Goal: Task Accomplishment & Management: Complete application form

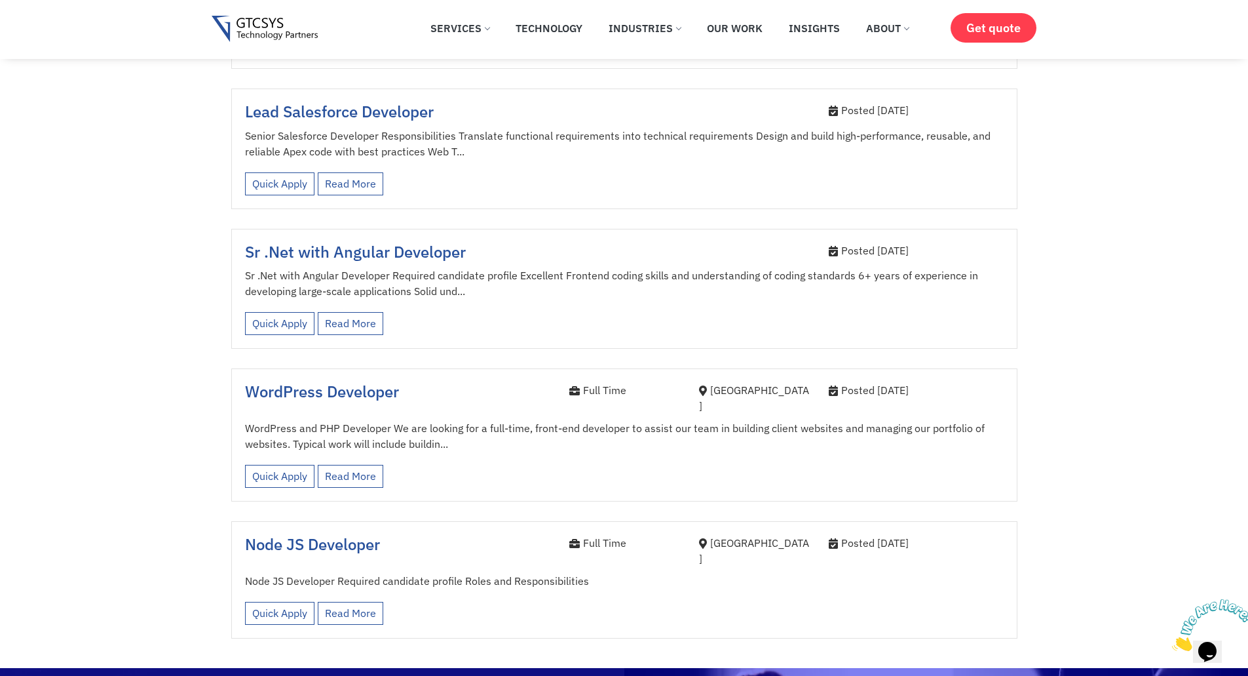
scroll to position [1966, 0]
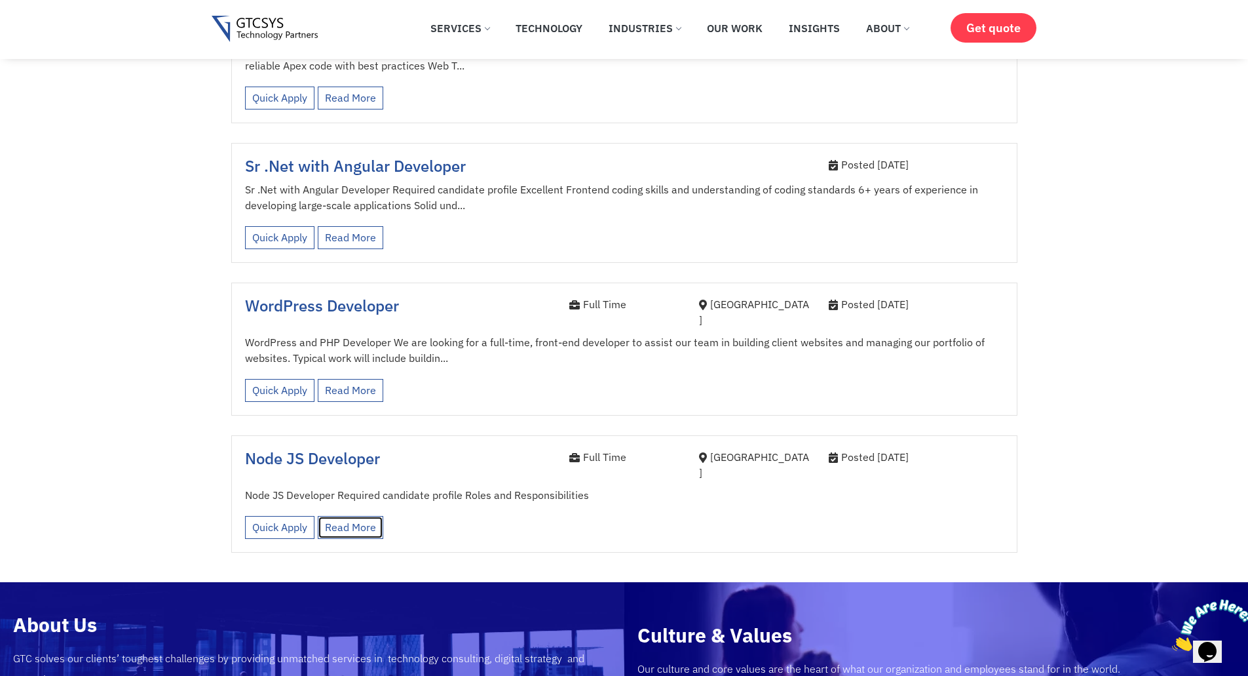
click at [347, 516] on link "Read More" at bounding box center [351, 527] width 66 height 23
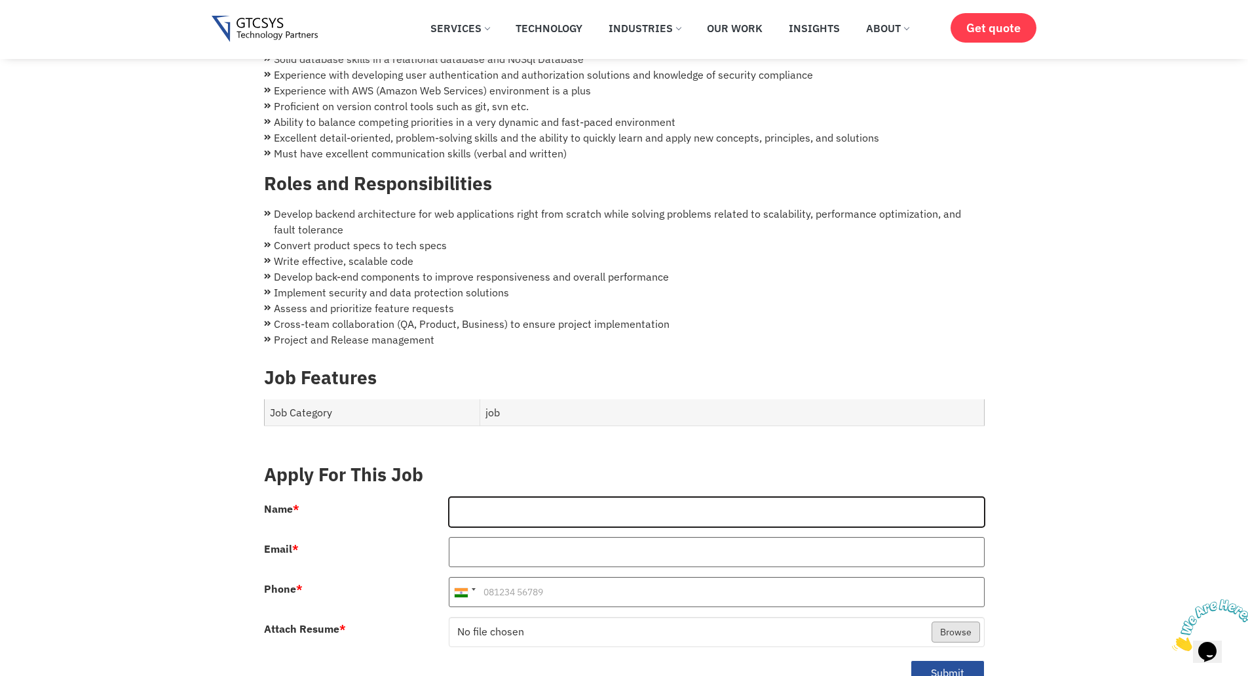
click at [536, 501] on input "Name *" at bounding box center [717, 512] width 536 height 30
type input "Vaja Nikhil Mayurbhai"
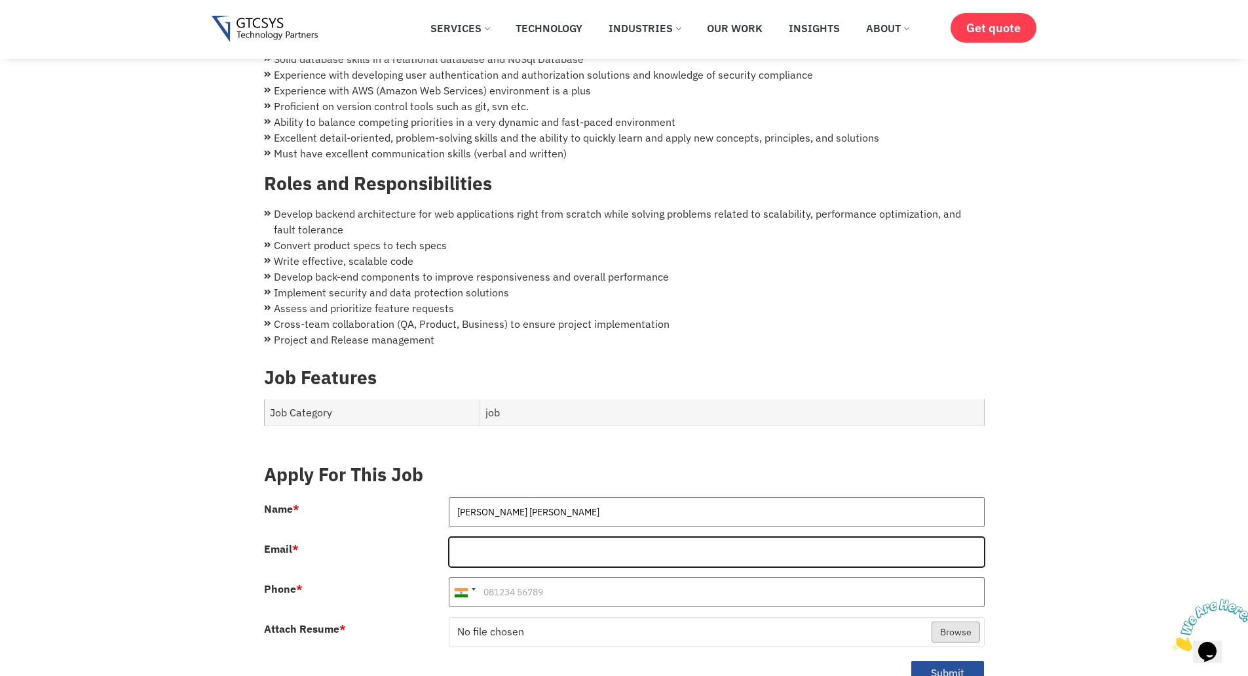
type input "nikhilvaja22@gmail.com"
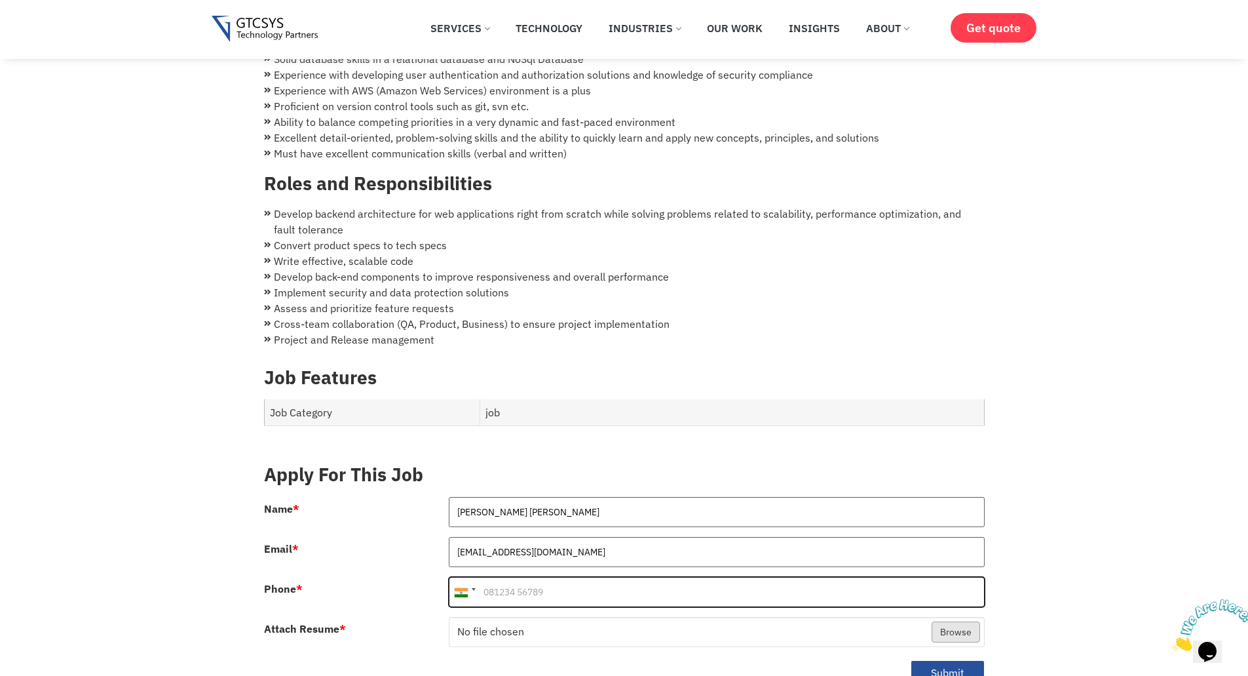
type input "08758263145"
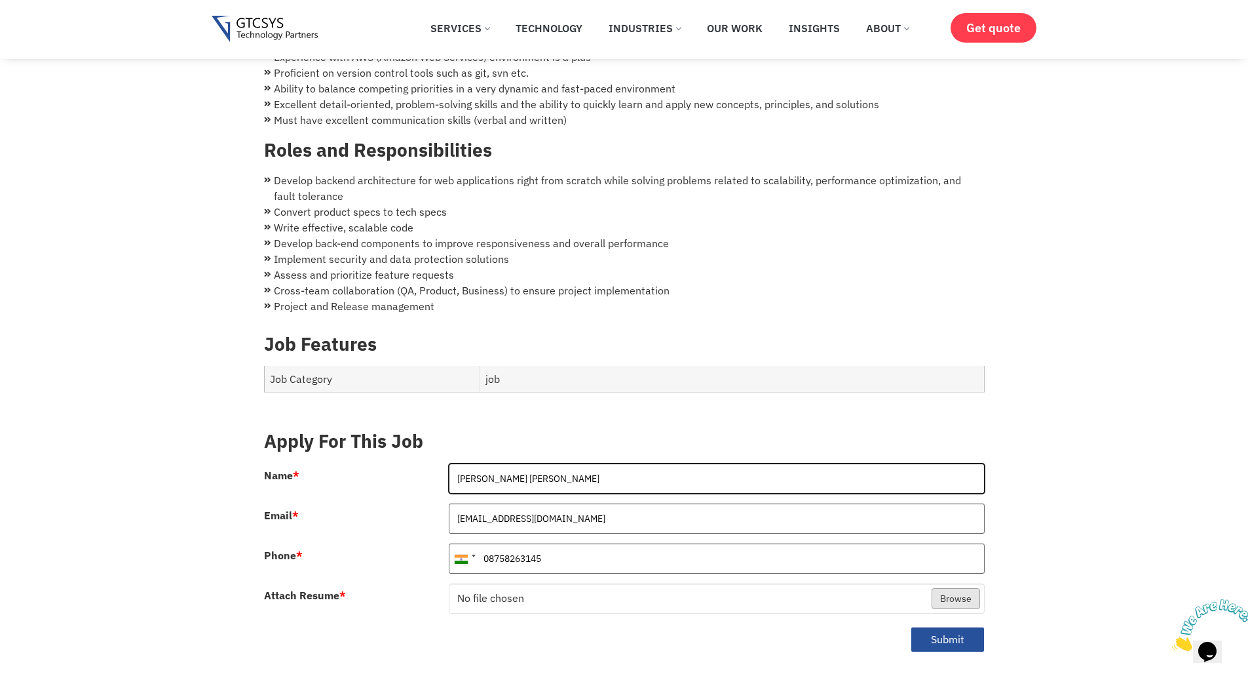
scroll to position [328, 0]
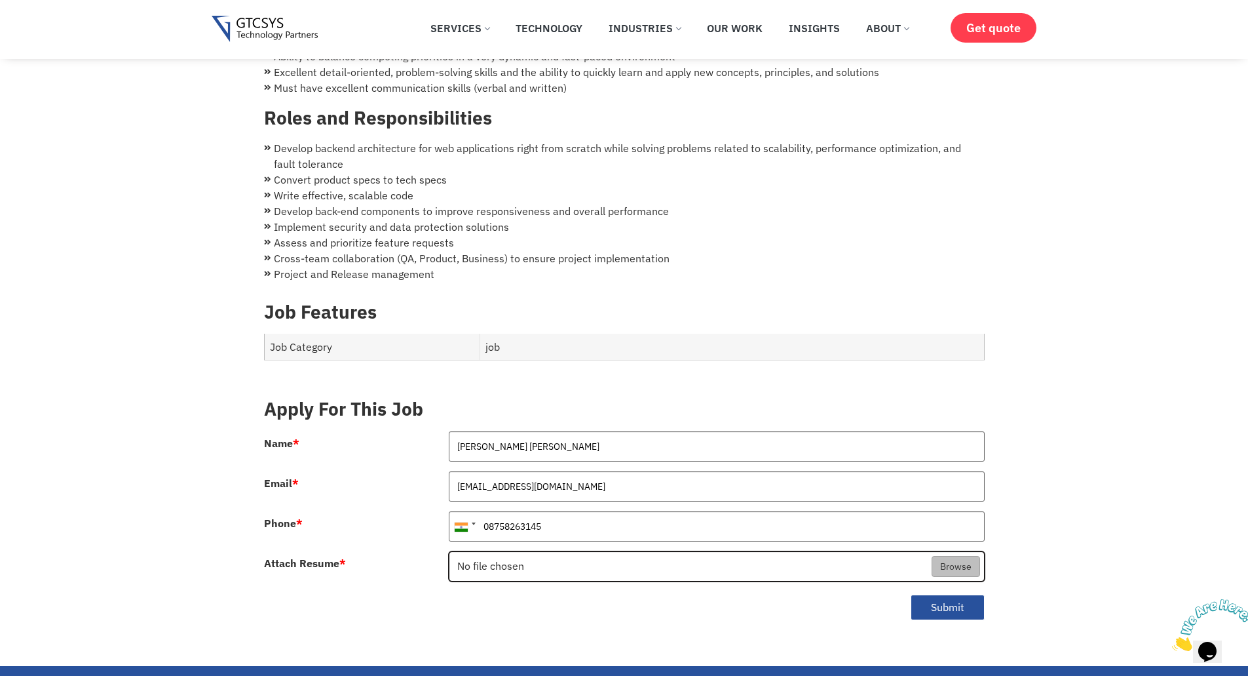
click at [965, 555] on input "Attach Resume *" at bounding box center [716, 567] width 535 height 30
type input "C:\fakepath\Nikhil CV.pdf"
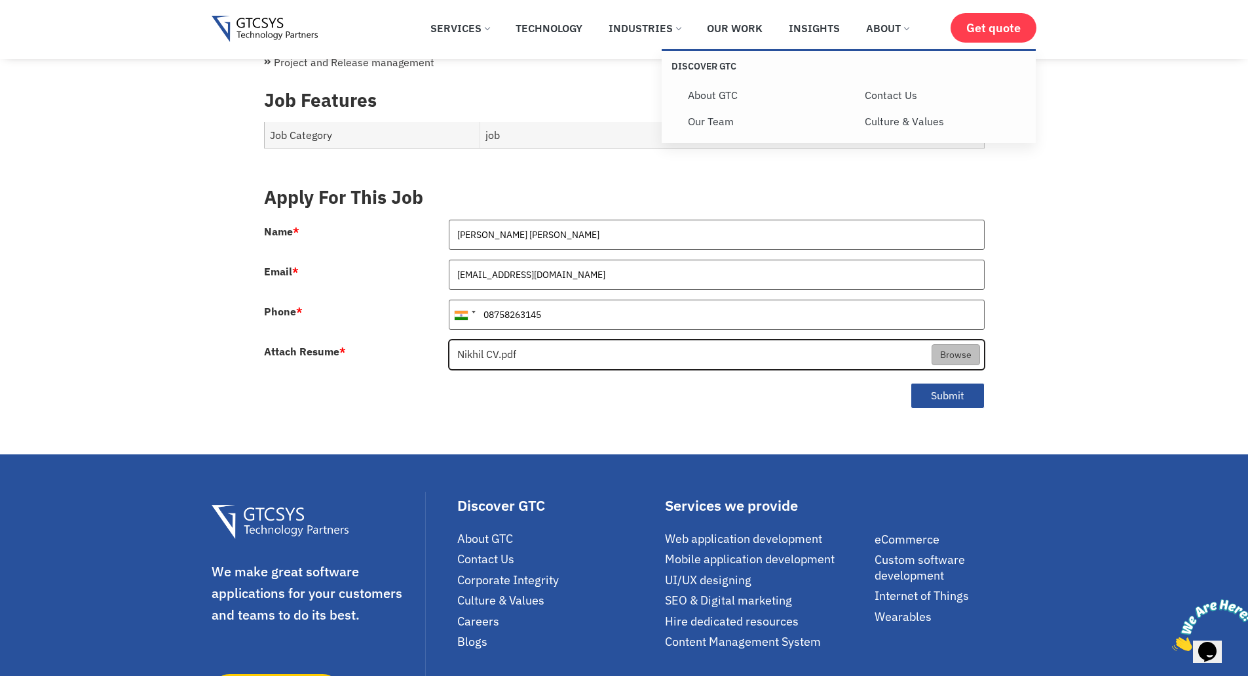
scroll to position [524, 0]
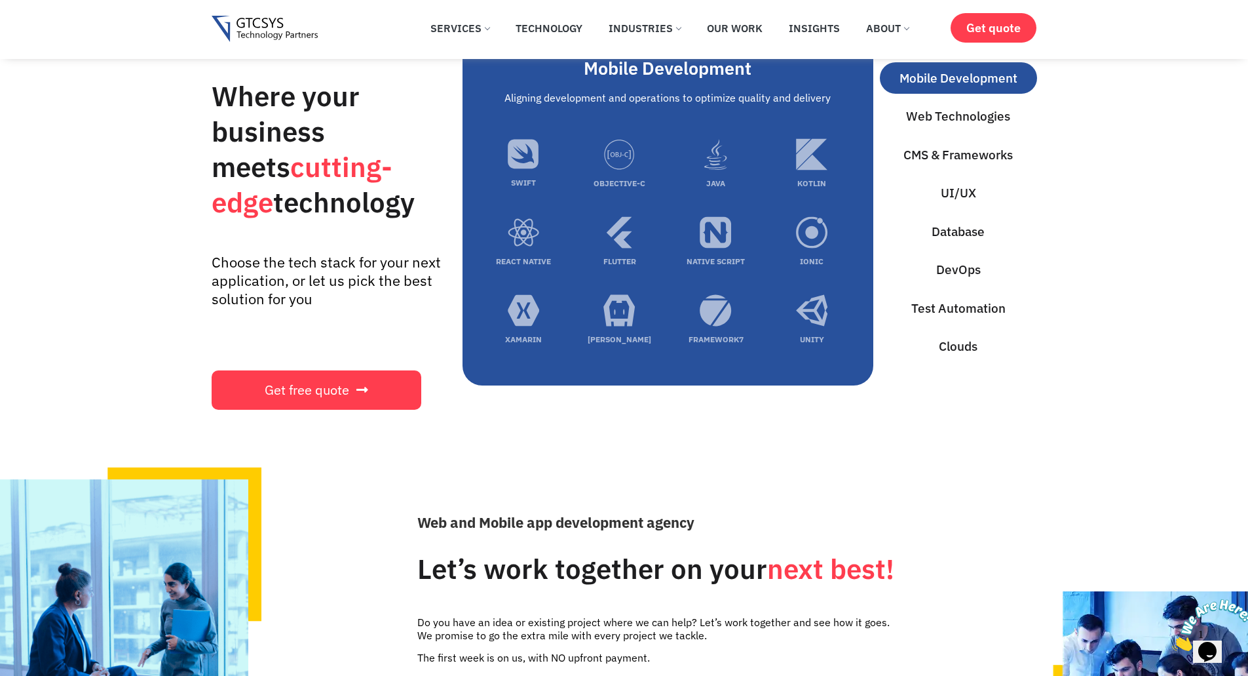
scroll to position [4194, 0]
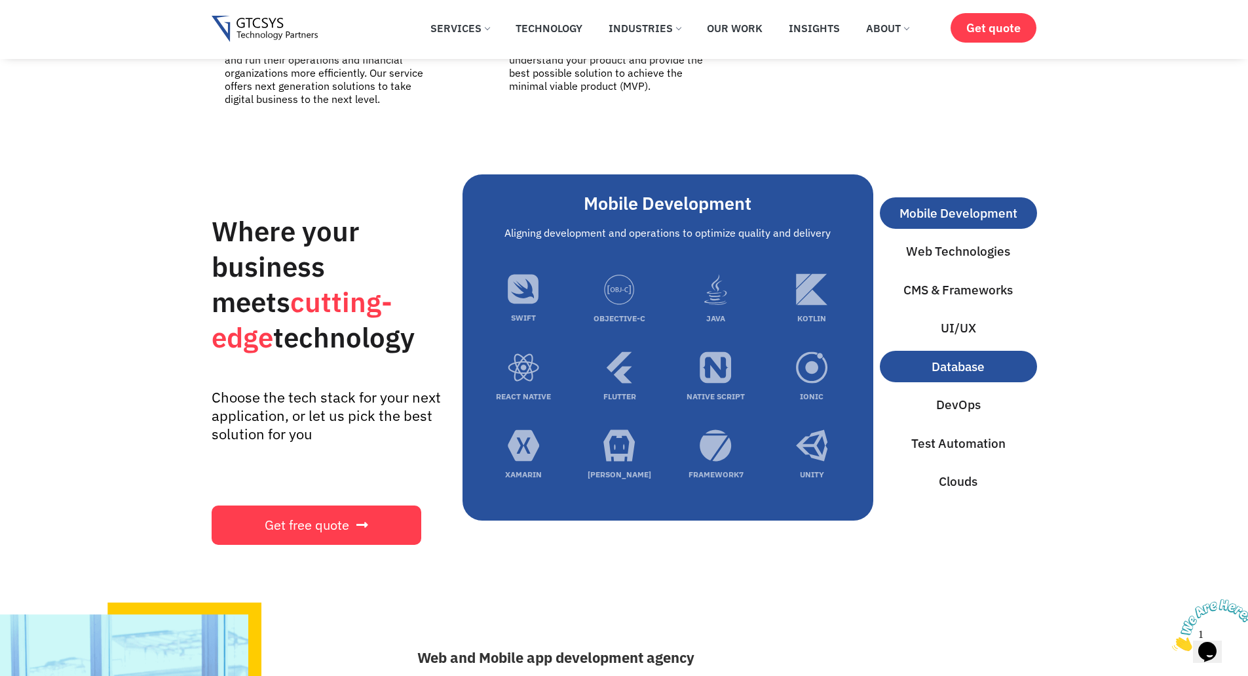
click at [929, 351] on button "Database" at bounding box center [958, 367] width 157 height 32
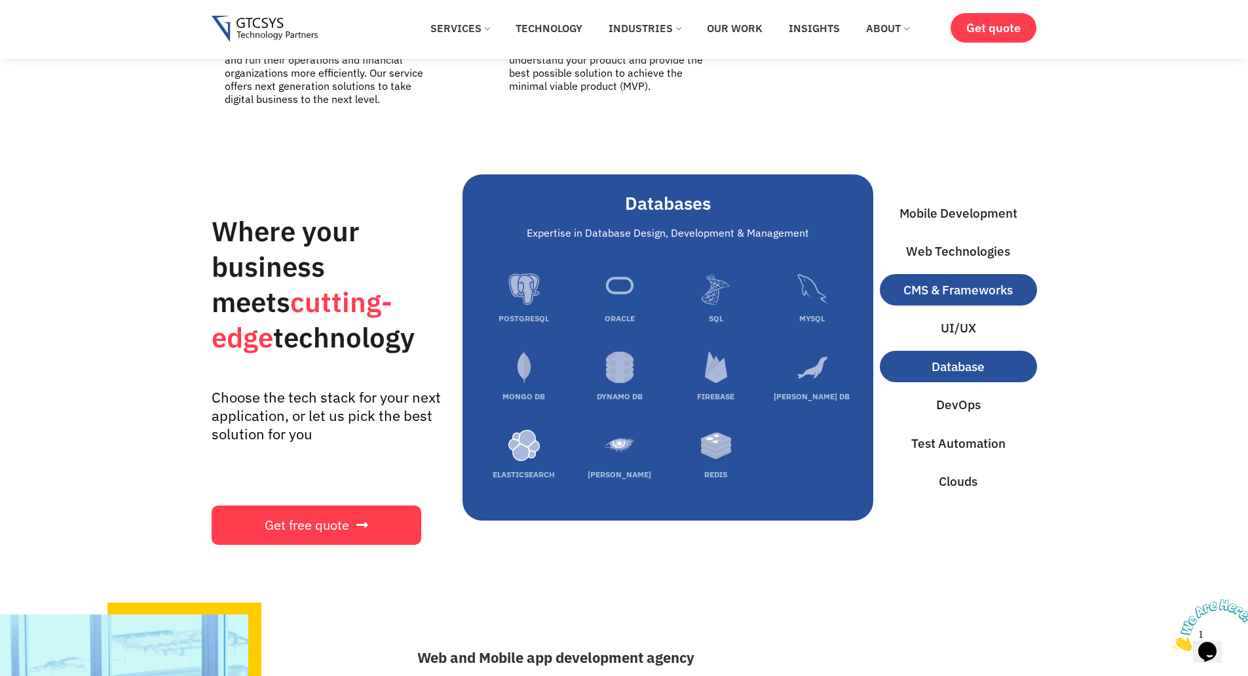
click at [934, 287] on button "CMS & Frameworks" at bounding box center [958, 290] width 157 height 32
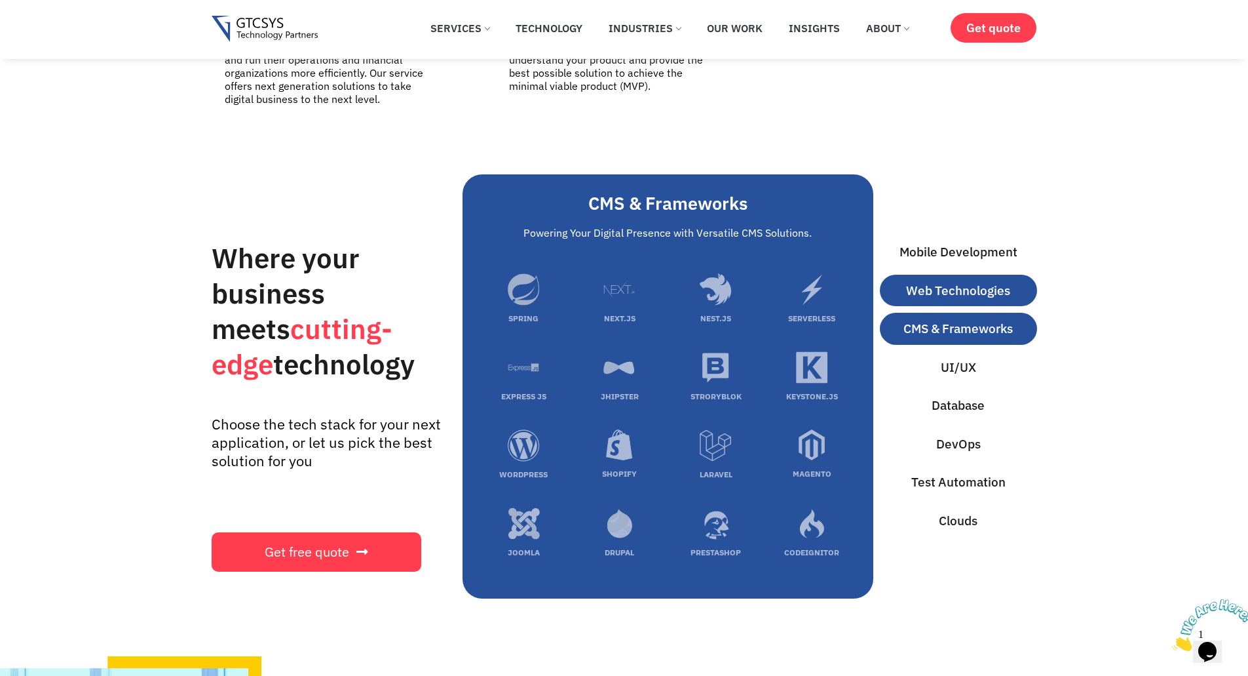
click at [953, 275] on button "Web Technologies" at bounding box center [958, 291] width 157 height 32
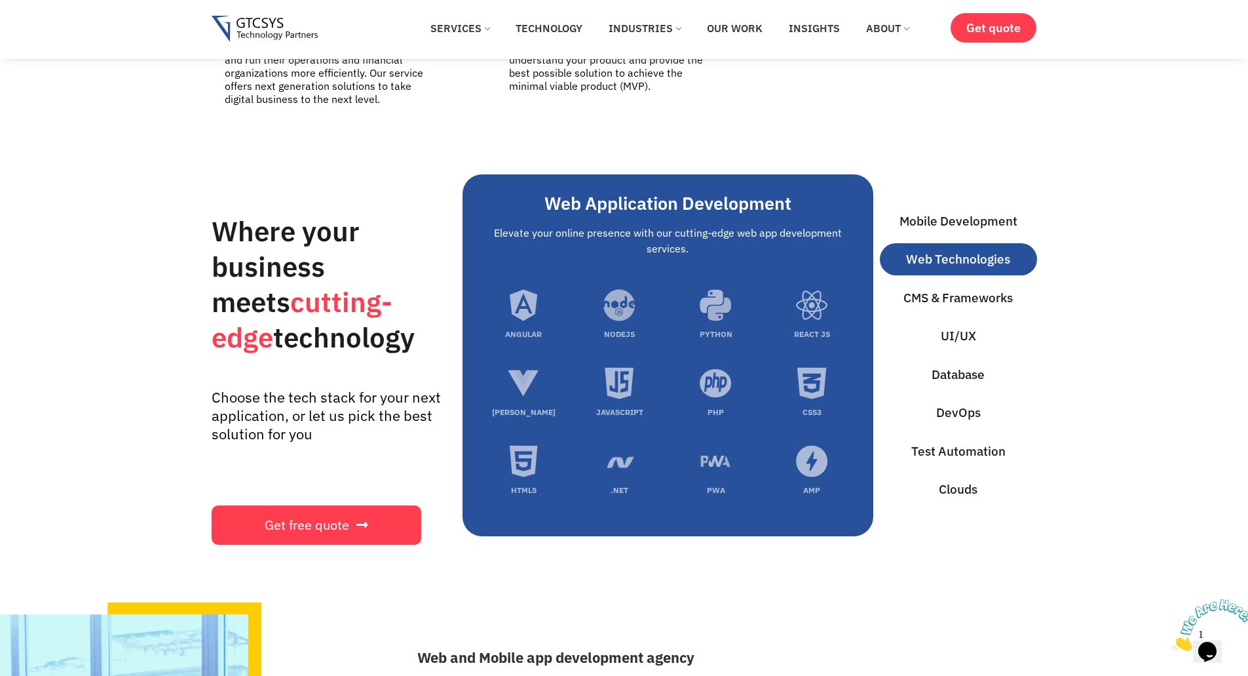
click at [614, 304] on icon "nodejs development service" at bounding box center [619, 305] width 32 height 32
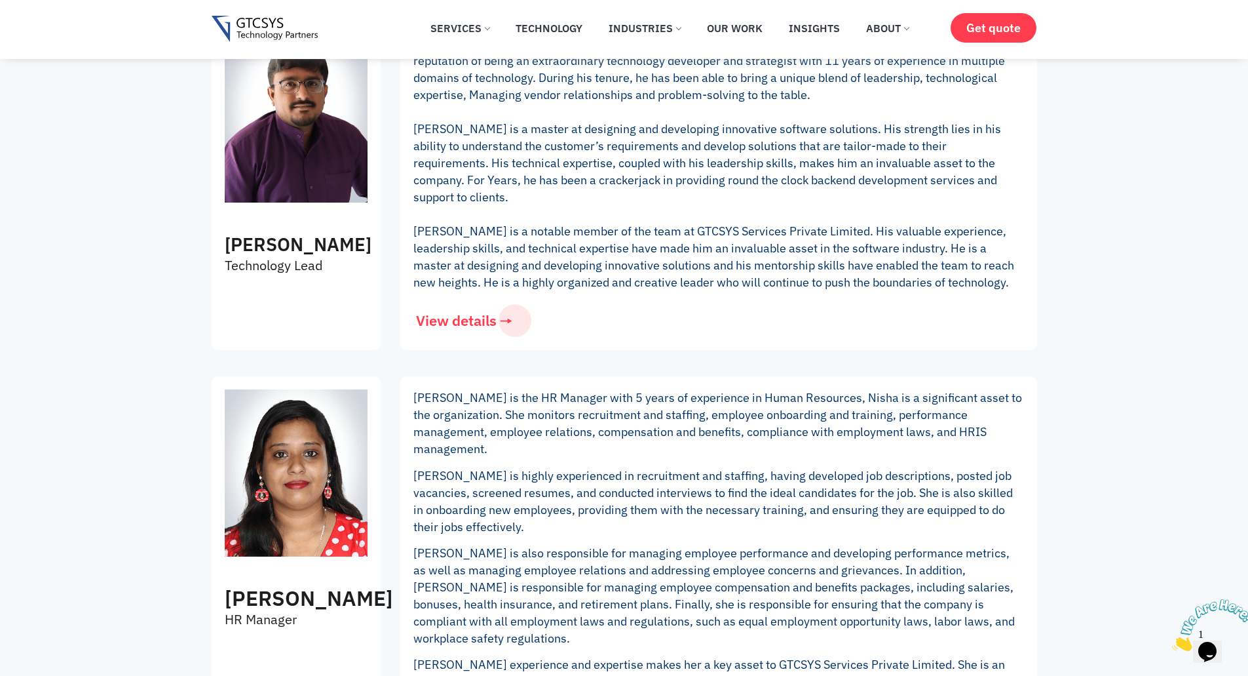
scroll to position [2162, 0]
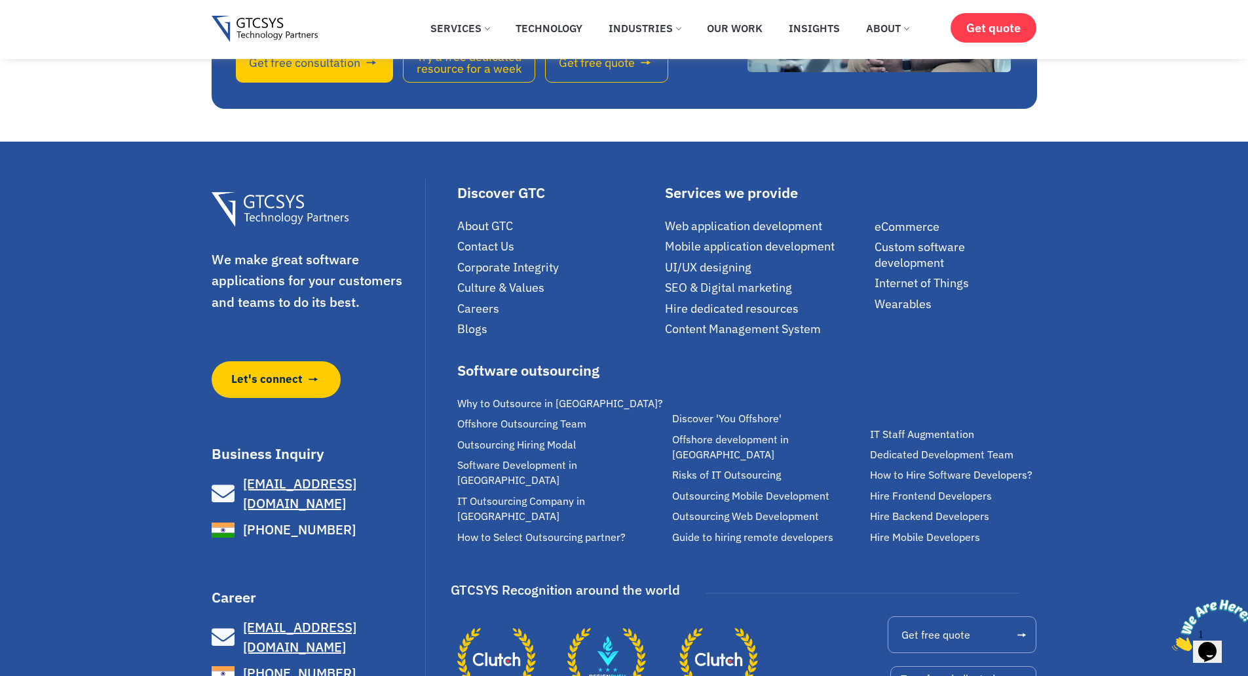
scroll to position [4117, 0]
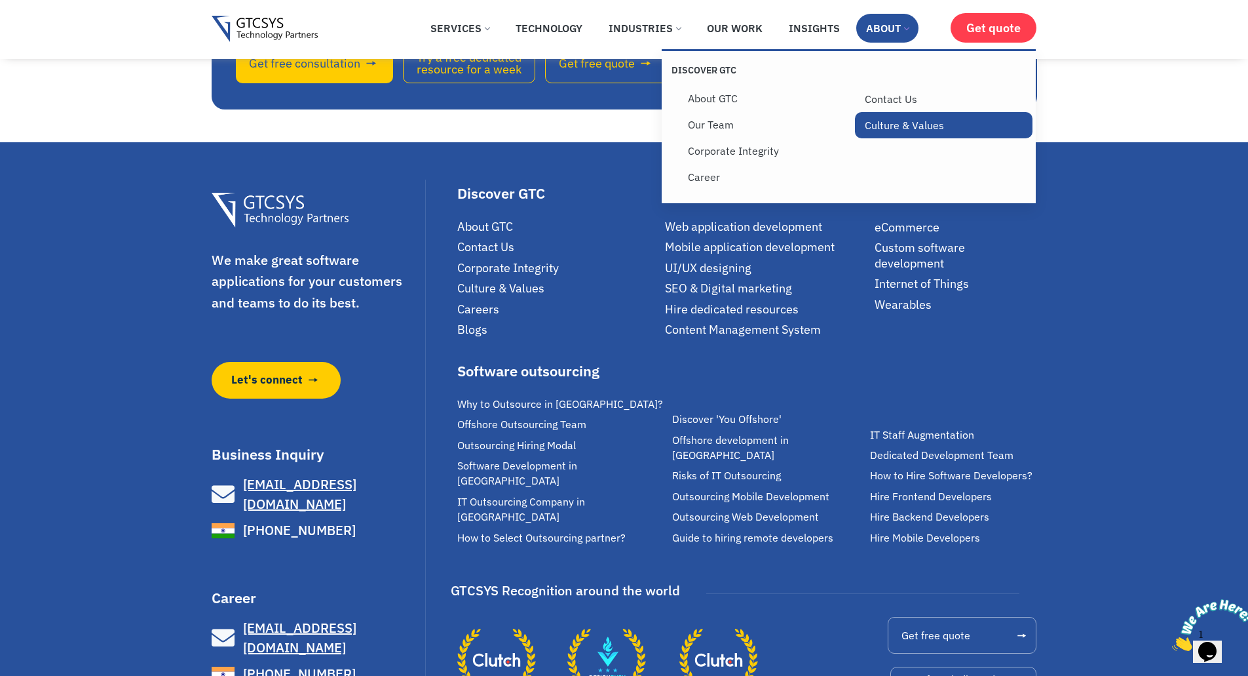
click at [892, 132] on link "Culture & Values" at bounding box center [944, 125] width 178 height 26
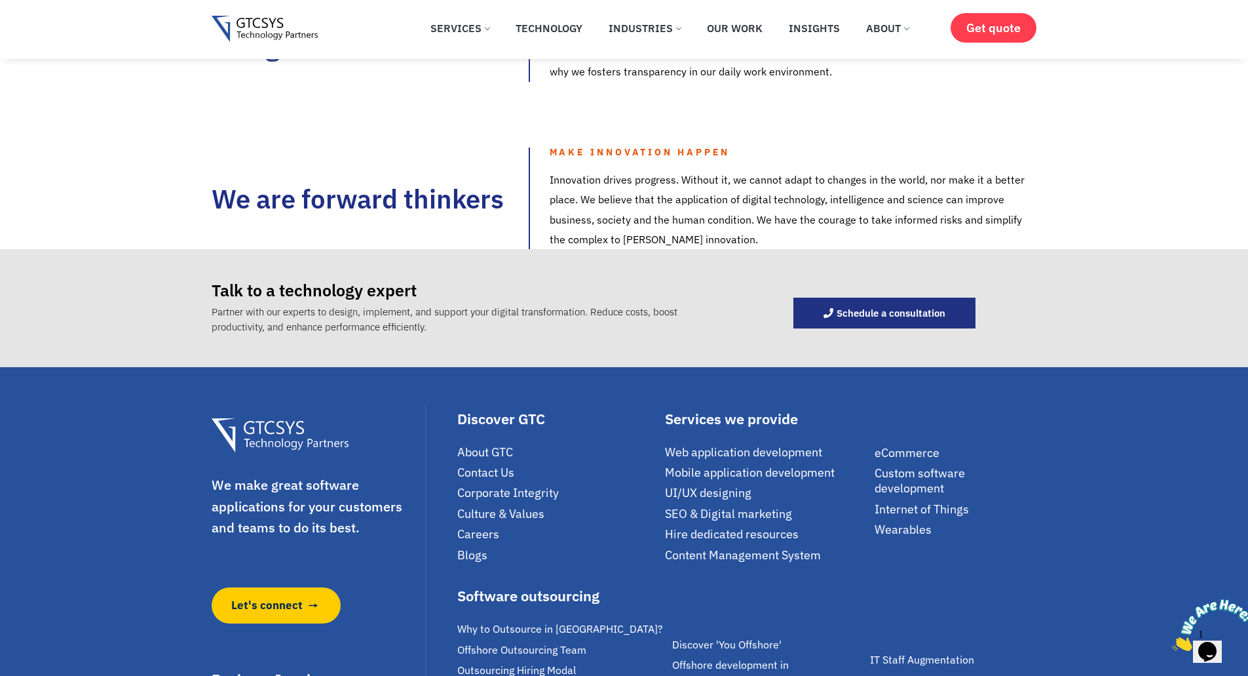
scroll to position [1573, 0]
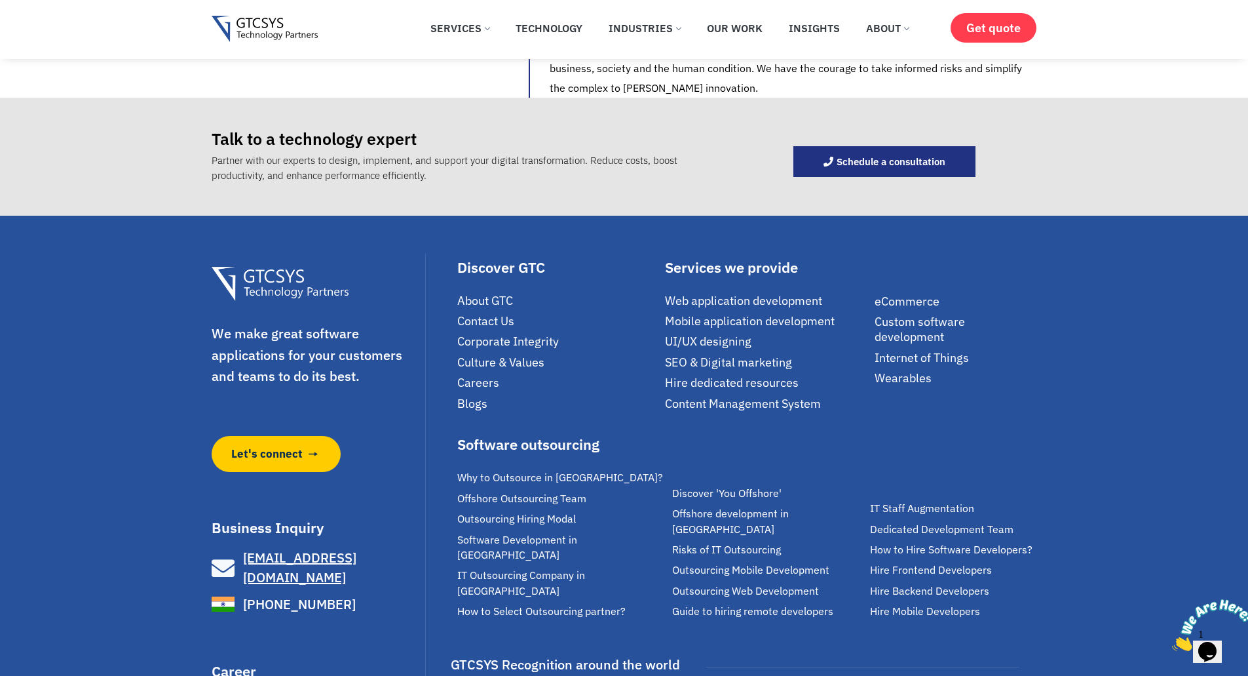
click at [491, 341] on span "Corporate Integrity" at bounding box center [508, 341] width 102 height 15
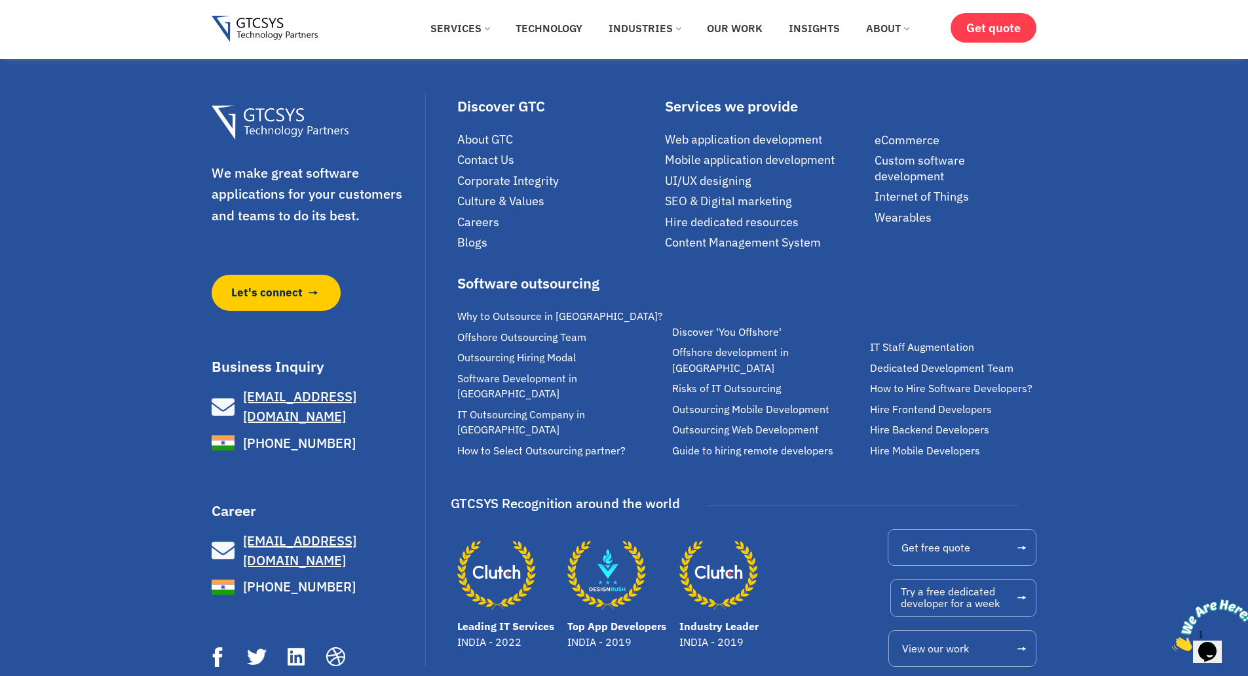
scroll to position [2162, 0]
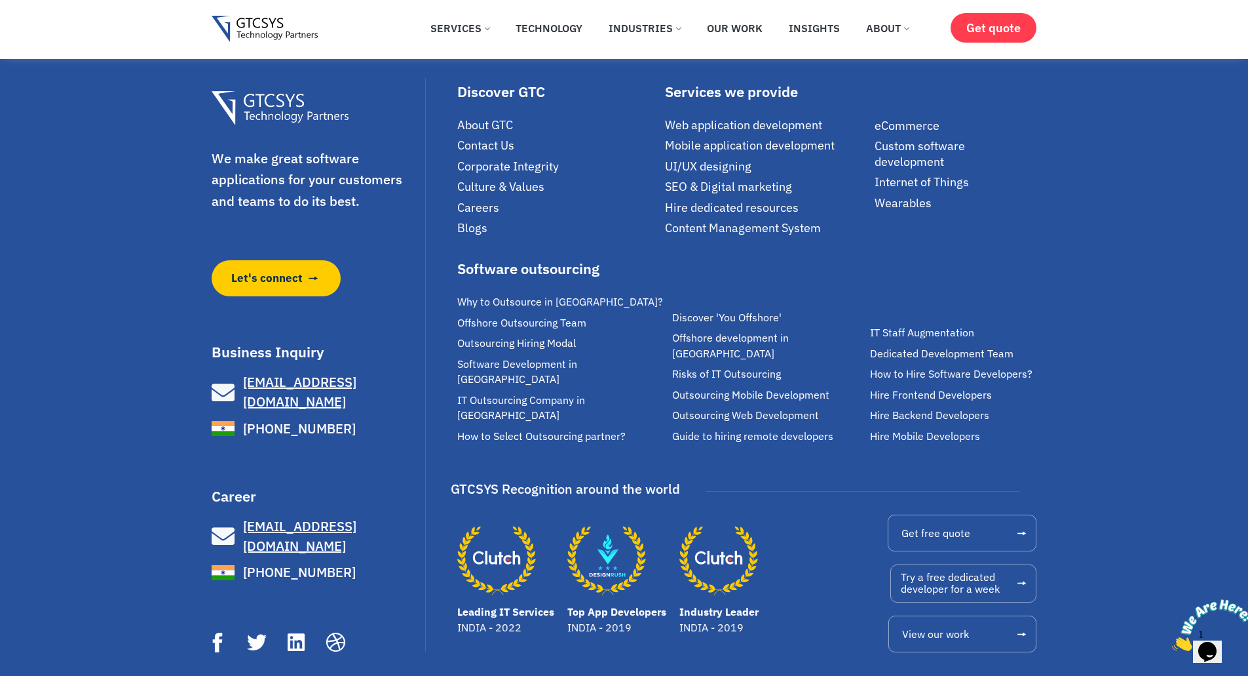
click at [476, 117] on span "About GTC" at bounding box center [485, 124] width 56 height 15
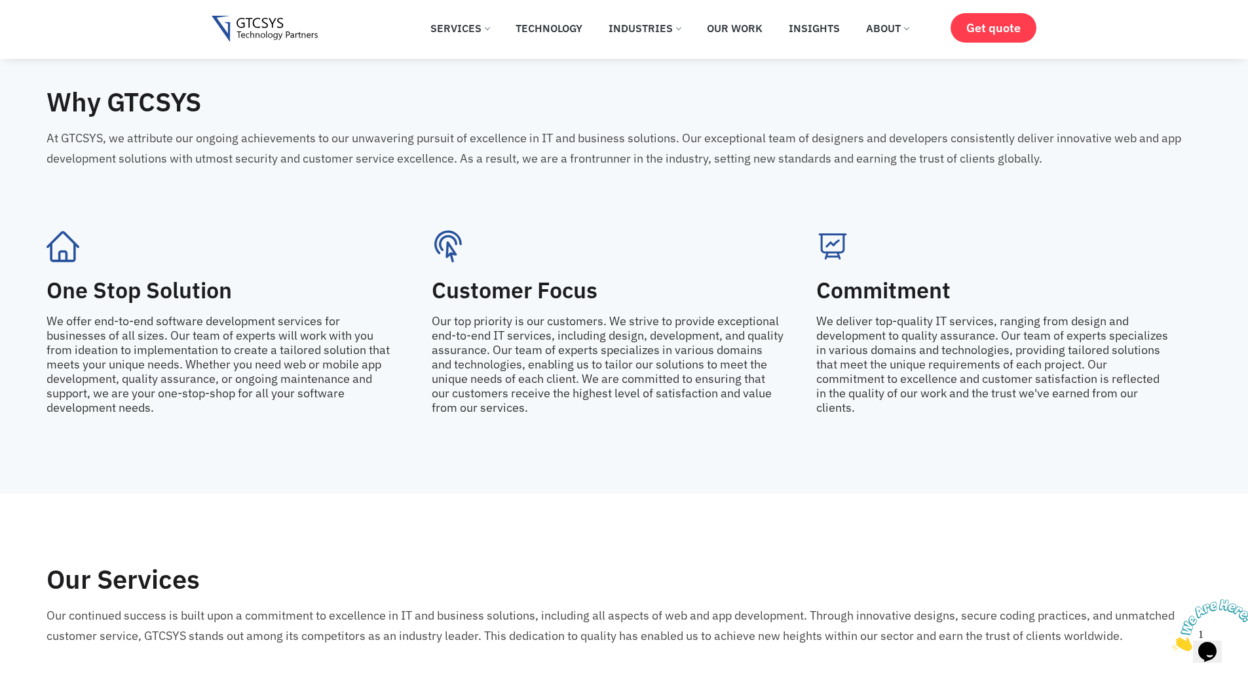
scroll to position [2293, 0]
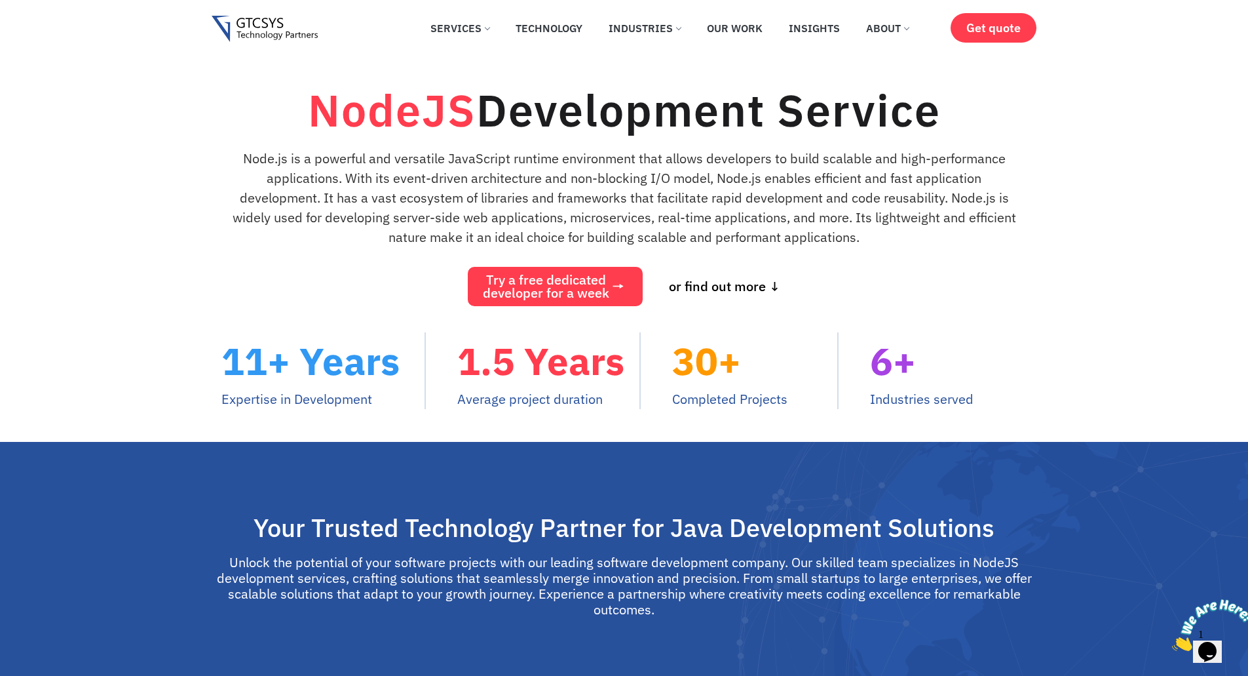
drag, startPoint x: 380, startPoint y: 408, endPoint x: 226, endPoint y: 337, distance: 169.2
click at [226, 337] on div "11+ Years Expertise in Development" at bounding box center [323, 370] width 204 height 77
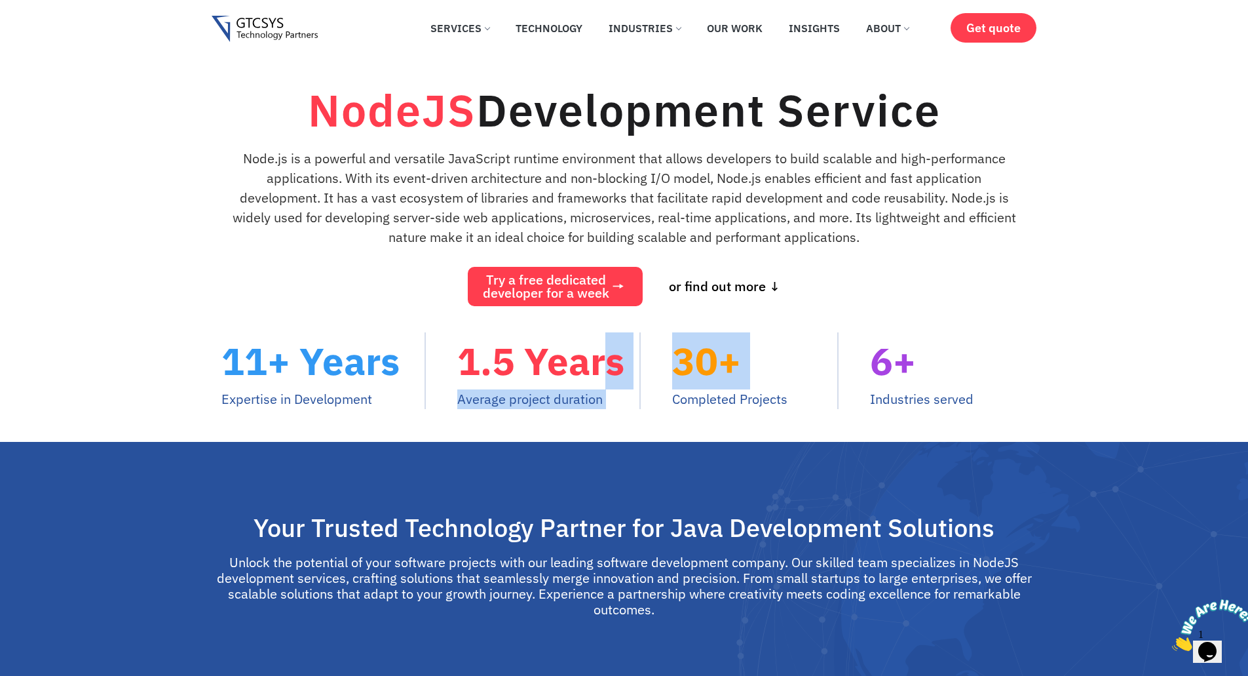
drag, startPoint x: 655, startPoint y: 406, endPoint x: 444, endPoint y: 345, distance: 219.4
click at [444, 345] on div "11+ Years Expertise in Development 1.5 Years Average project duration 30+ Compl…" at bounding box center [625, 370] width 826 height 77
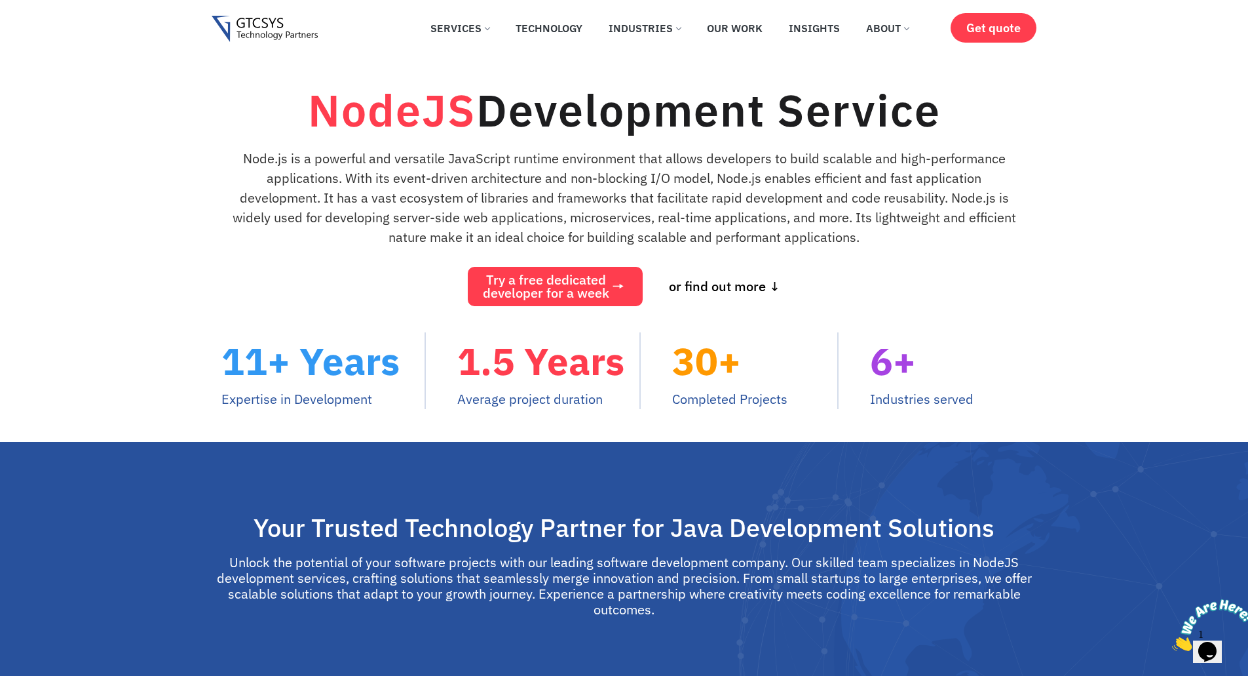
click at [360, 288] on div "NodeJS Development Service Node.js is a powerful and versatile JavaScript runti…" at bounding box center [625, 195] width 826 height 222
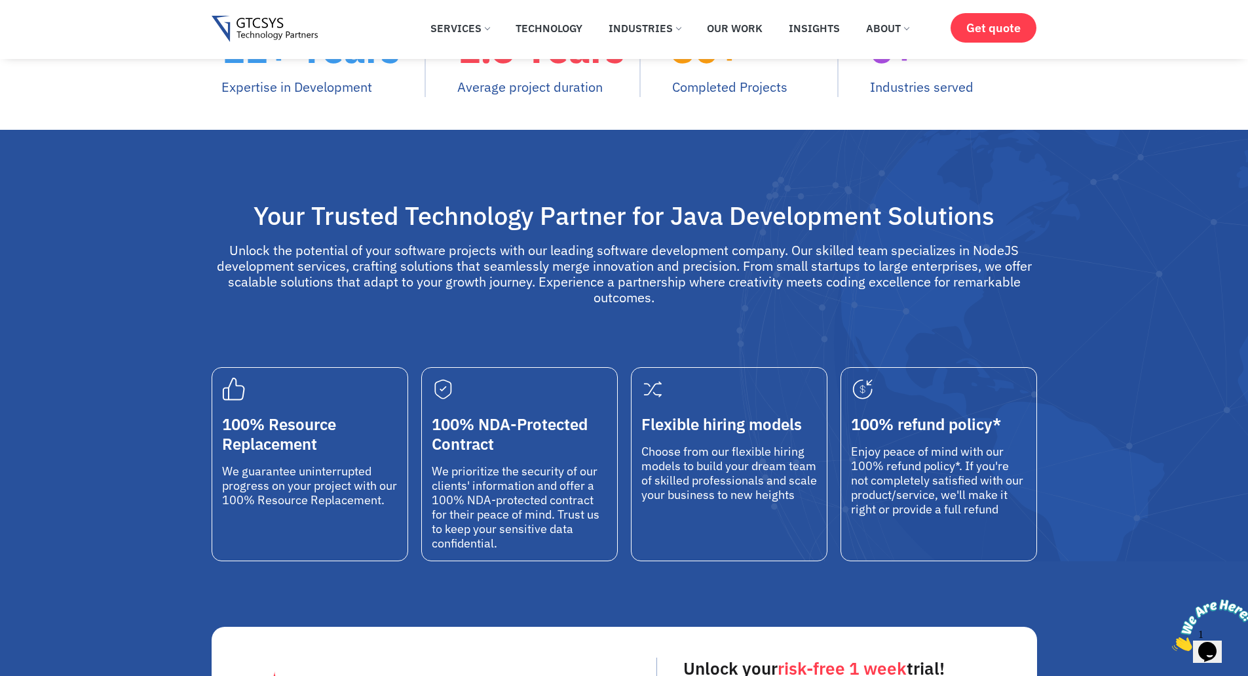
scroll to position [66, 0]
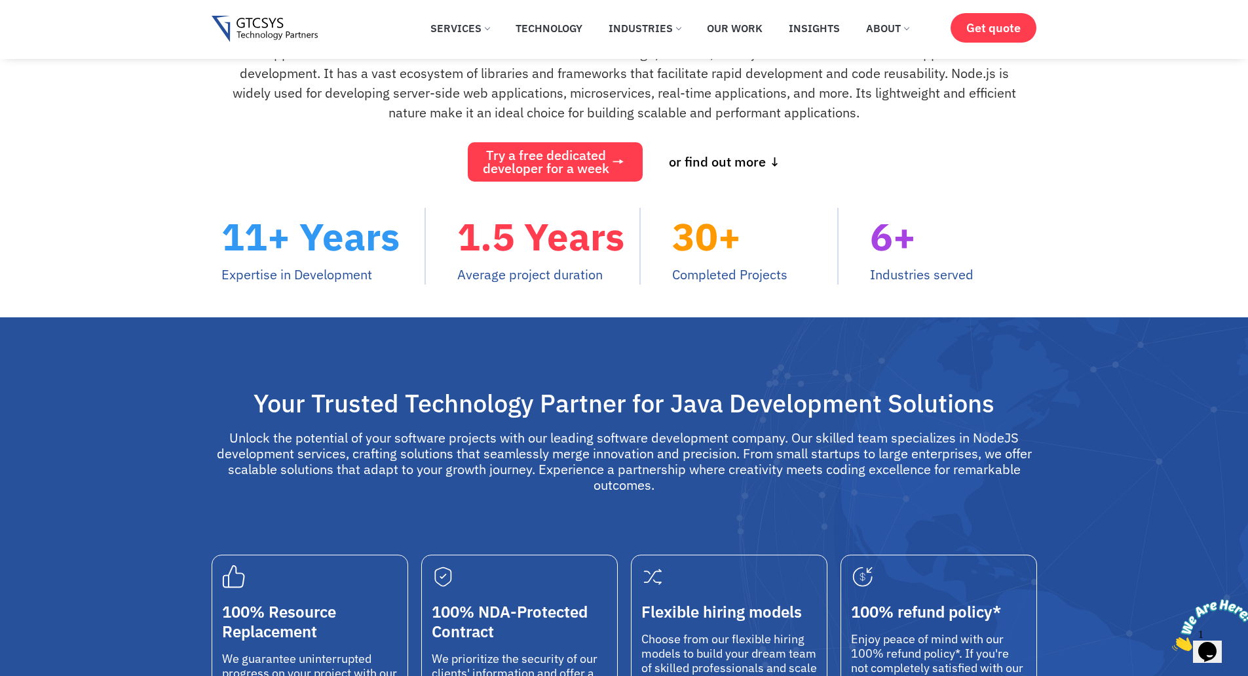
drag, startPoint x: 463, startPoint y: 229, endPoint x: 618, endPoint y: 278, distance: 162.5
click at [618, 278] on div "1.5 Years Average project duration" at bounding box center [548, 246] width 182 height 77
click at [1022, 323] on div "Your Trusted Technology Partner for Java Development Solutions Unlock the poten…" at bounding box center [624, 532] width 1248 height 431
